Goal: Task Accomplishment & Management: Manage account settings

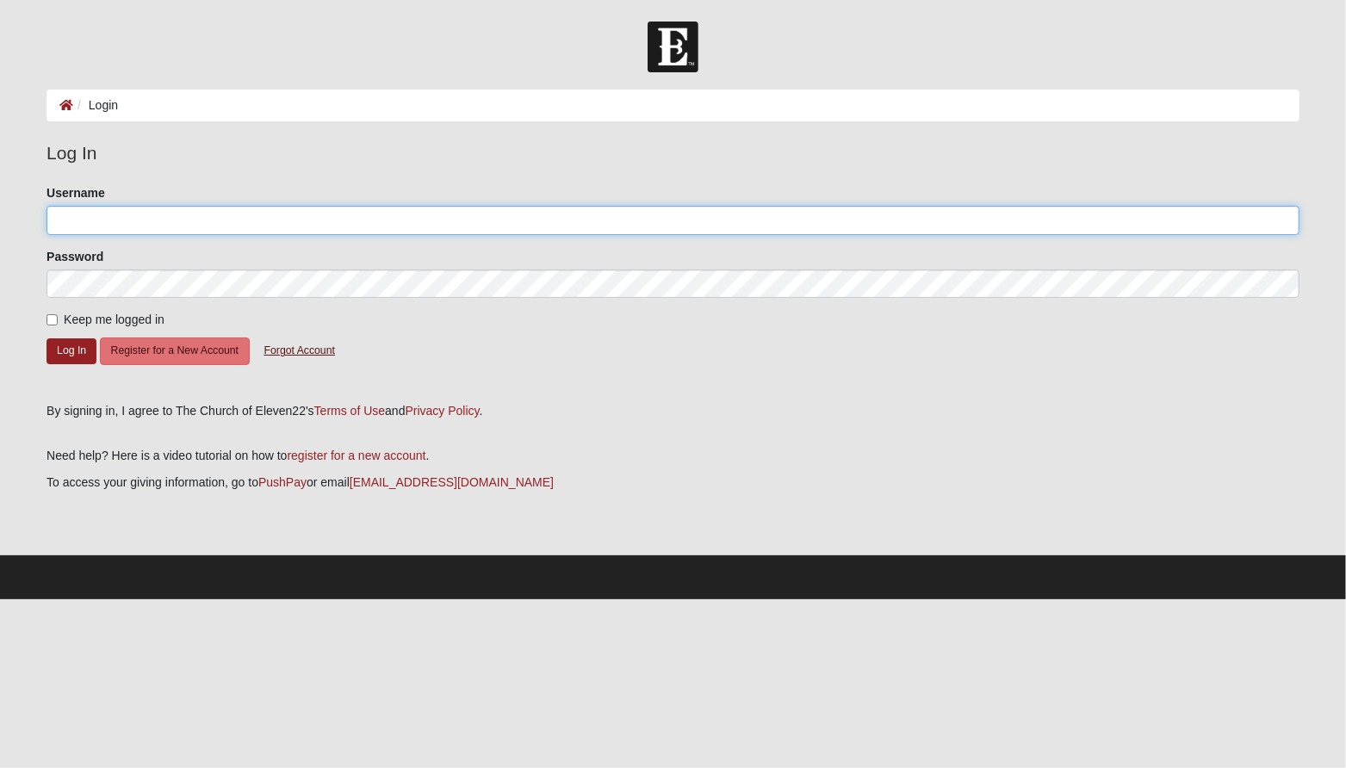
type input "gldarter"
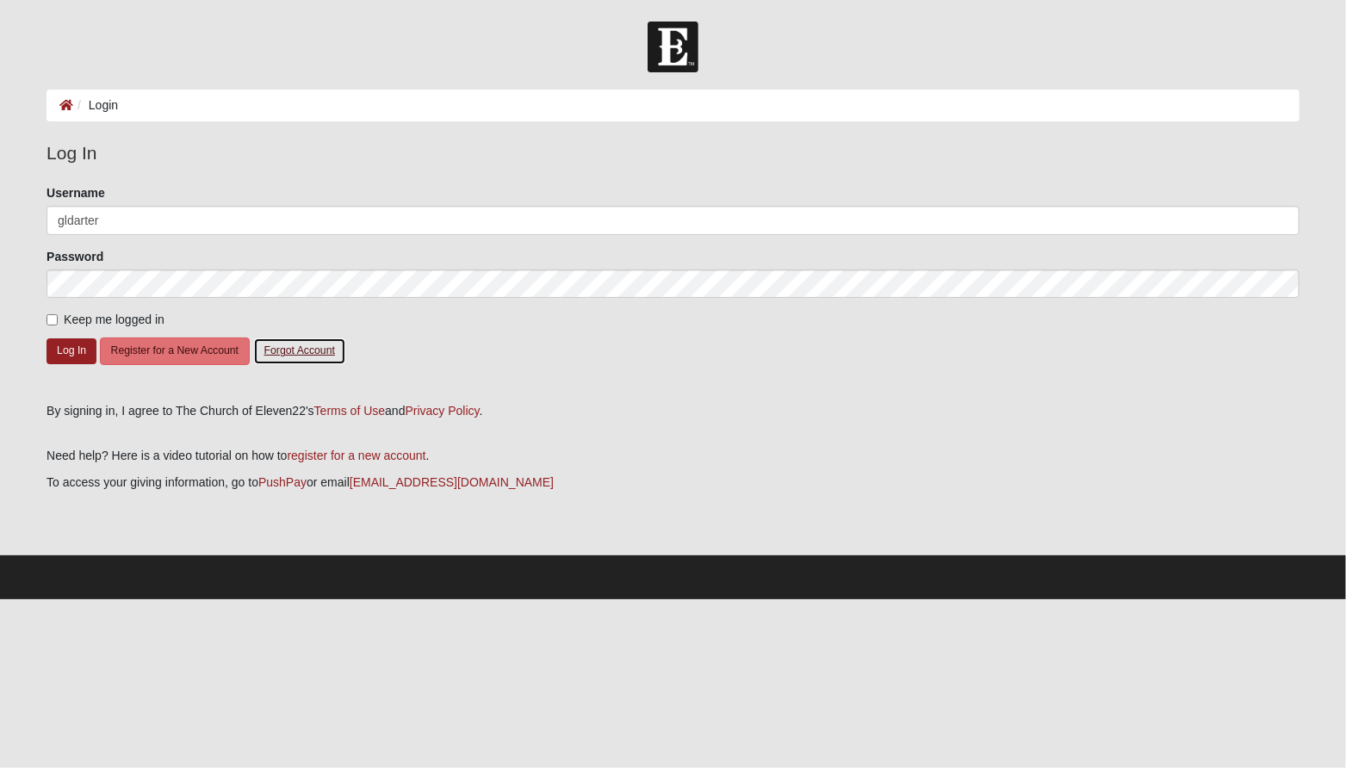
click at [317, 350] on button "Forgot Account" at bounding box center [299, 350] width 93 height 27
